Goal: Complete application form

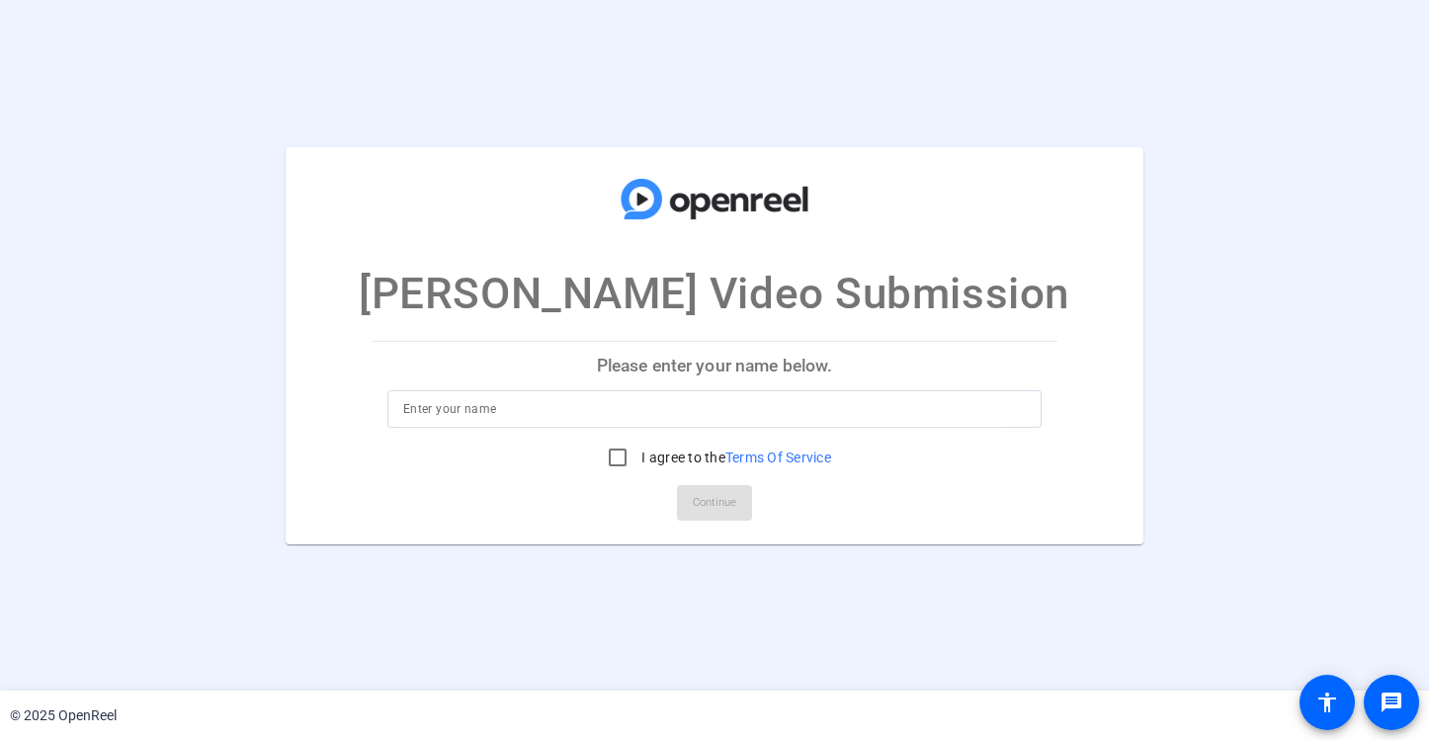
click at [553, 416] on input at bounding box center [714, 409] width 623 height 24
type input "[PERSON_NAME]"
click at [610, 463] on input "I agree to the Terms Of Service" at bounding box center [618, 458] width 40 height 40
checkbox input "true"
click at [692, 506] on span at bounding box center [714, 502] width 75 height 47
